Goal: Task Accomplishment & Management: Complete application form

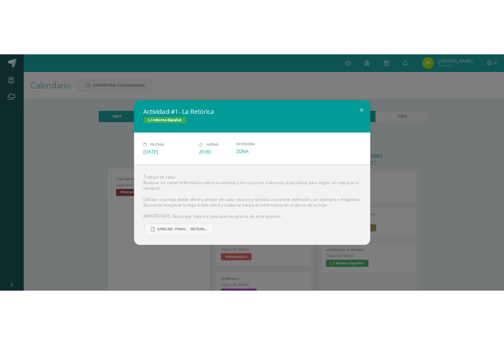
scroll to position [108, 0]
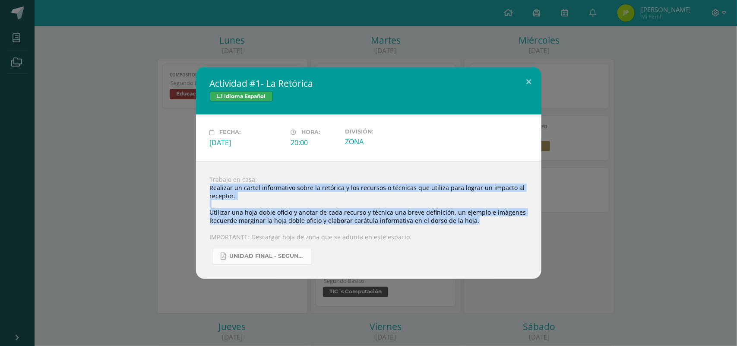
click at [282, 259] on span "UNIDAD FINAL - SEGUNDO BASICO A-B-C -.pdf" at bounding box center [269, 256] width 78 height 7
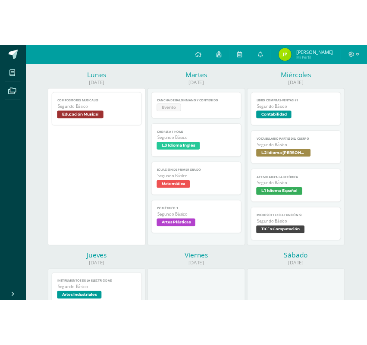
scroll to position [108, 0]
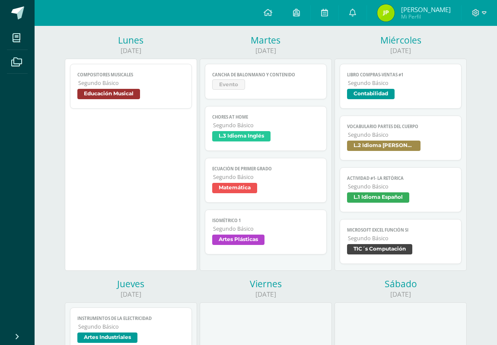
click at [406, 253] on span "TIC´s Computación" at bounding box center [379, 249] width 65 height 10
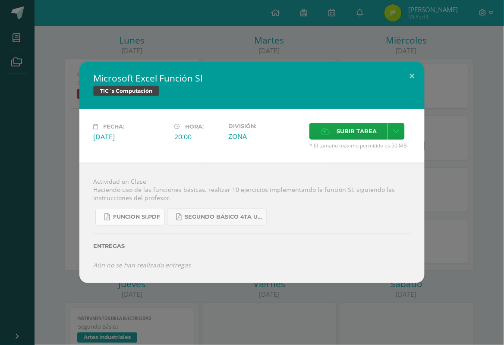
click at [149, 220] on span "FUNCION SI.pdf" at bounding box center [136, 217] width 47 height 7
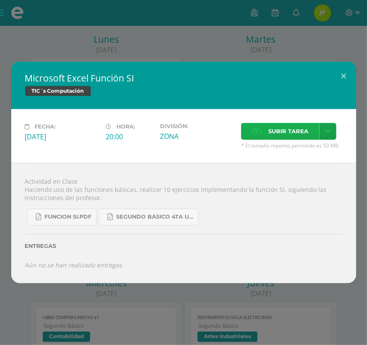
click at [290, 130] on span "Subir tarea" at bounding box center [289, 131] width 40 height 16
click at [0, 0] on input "Subir tarea" at bounding box center [0, 0] width 0 height 0
click at [265, 138] on label "Subir tarea" at bounding box center [280, 131] width 79 height 17
click at [0, 0] on input "Subir tarea" at bounding box center [0, 0] width 0 height 0
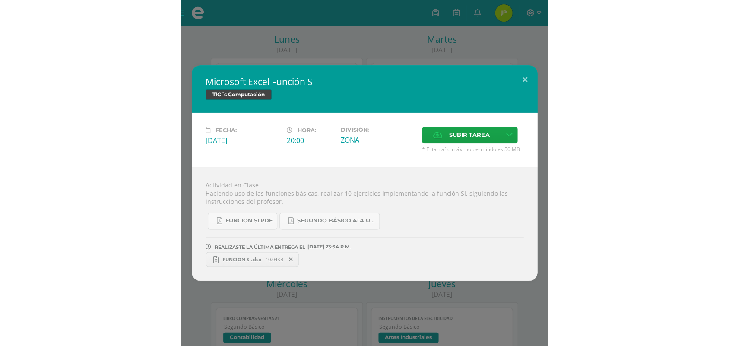
scroll to position [109, 0]
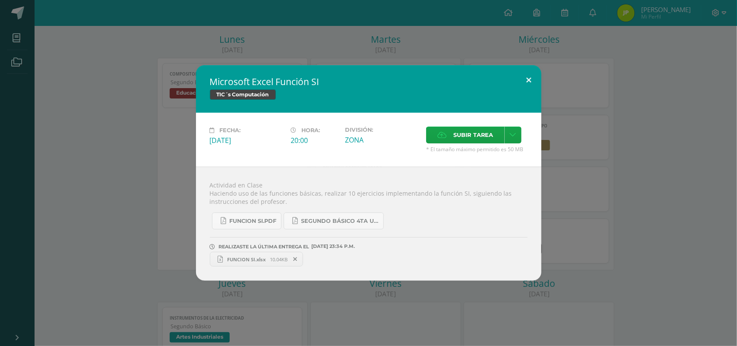
click at [496, 79] on button at bounding box center [529, 79] width 25 height 29
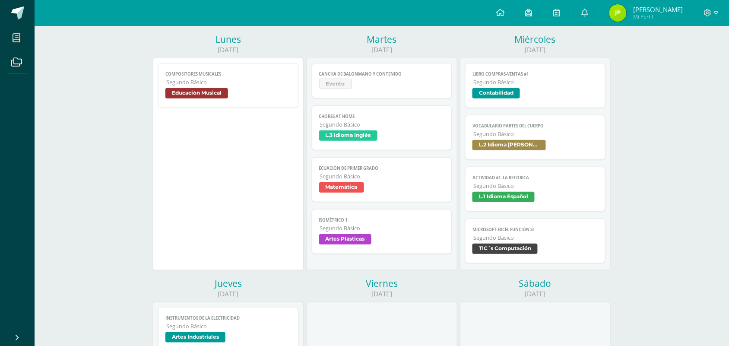
click at [496, 135] on span "Segundo Básico" at bounding box center [535, 133] width 125 height 7
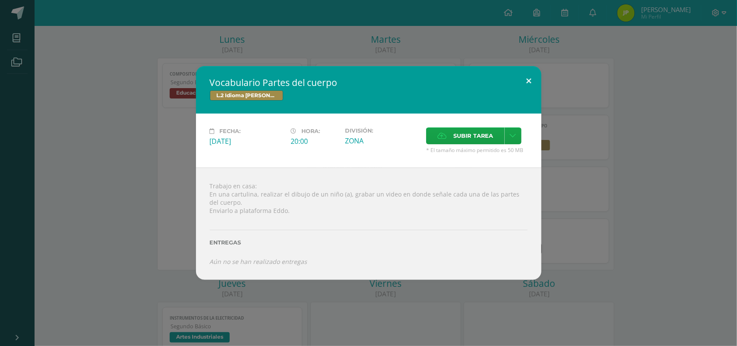
click at [496, 82] on button at bounding box center [529, 80] width 25 height 29
